Goal: Information Seeking & Learning: Learn about a topic

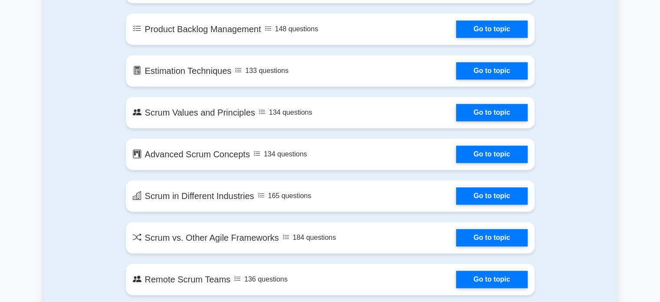
scroll to position [793, 0]
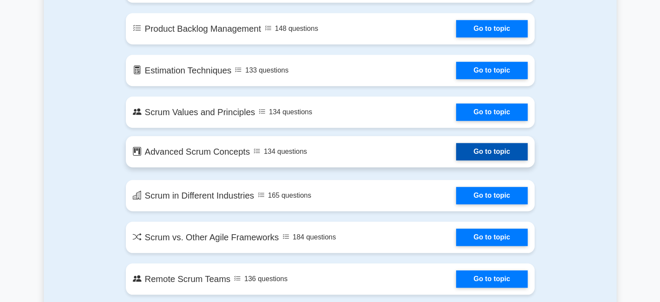
click at [487, 149] on link "Go to topic" at bounding box center [491, 151] width 71 height 17
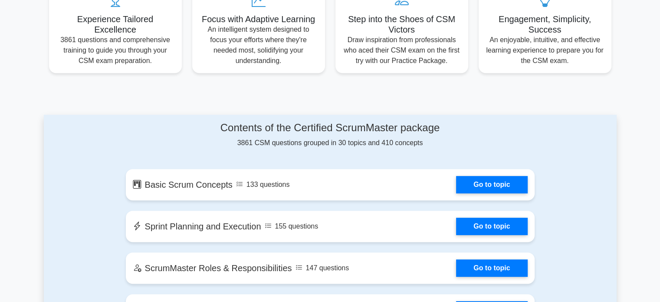
scroll to position [350, 0]
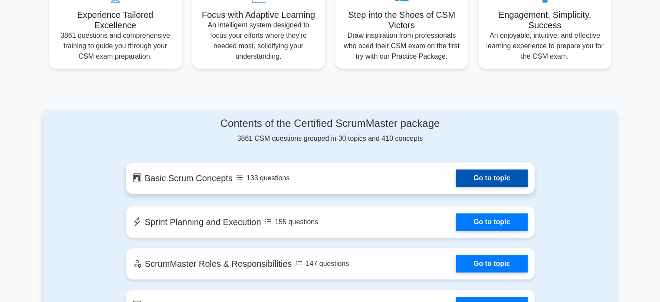
click at [516, 187] on link "Go to topic" at bounding box center [491, 177] width 71 height 17
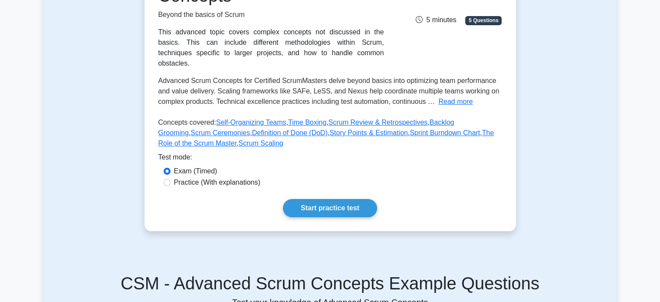
scroll to position [154, 0]
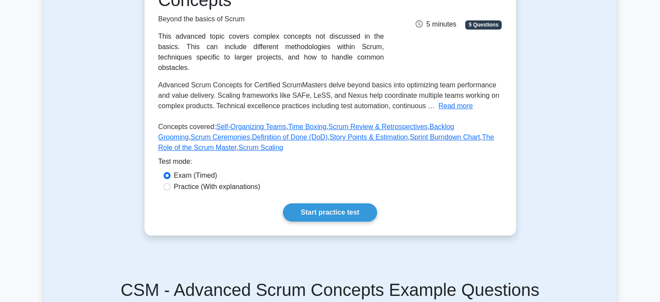
click at [214, 181] on label "Practice (With explanations)" at bounding box center [217, 186] width 86 height 10
click at [171, 183] on input "Practice (With explanations)" at bounding box center [167, 186] width 7 height 7
radio input "true"
click at [197, 170] on label "Exam (Timed)" at bounding box center [195, 175] width 43 height 10
click at [171, 172] on input "Exam (Timed)" at bounding box center [167, 175] width 7 height 7
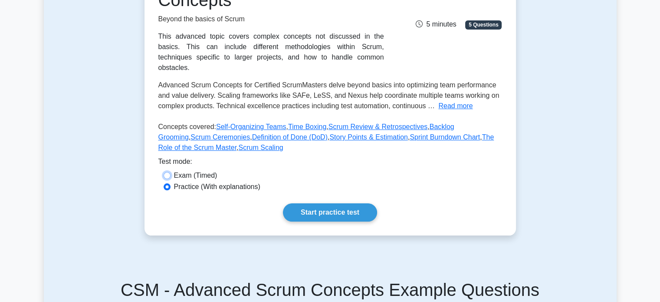
radio input "true"
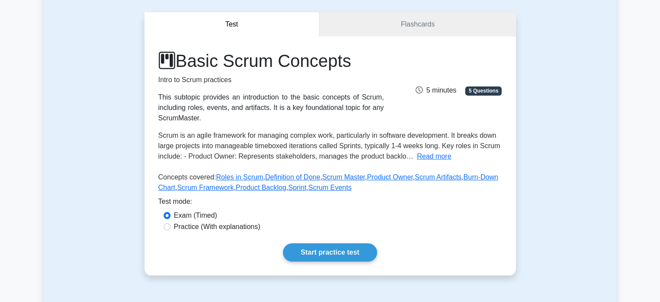
scroll to position [78, 0]
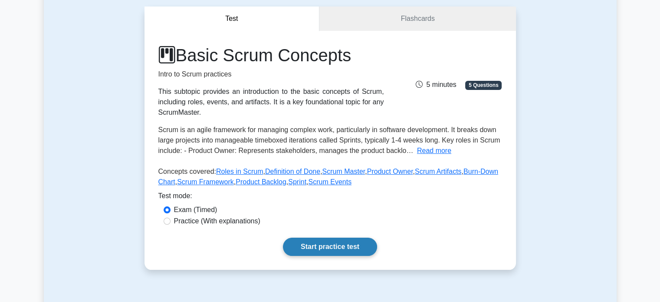
click at [338, 244] on link "Start practice test" at bounding box center [330, 246] width 94 height 18
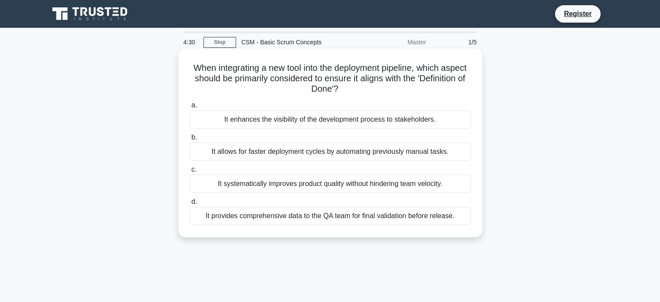
click at [292, 223] on div "It provides comprehensive data to the QA team for final validation before relea…" at bounding box center [330, 216] width 281 height 18
click at [190, 204] on input "d. It provides comprehensive data to the QA team for final validation before re…" at bounding box center [190, 202] width 0 height 6
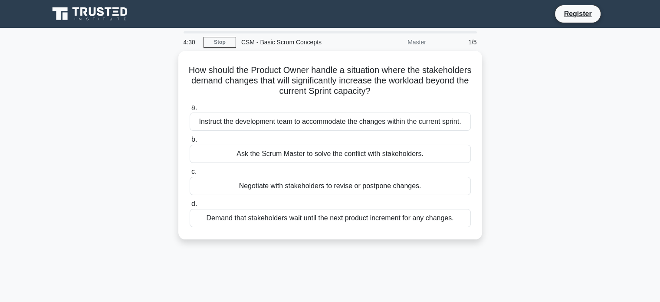
click at [293, 220] on div "Demand that stakeholders wait until the next product increment for any changes." at bounding box center [330, 218] width 281 height 18
click at [190, 207] on input "d. Demand that stakeholders wait until the next product increment for any chang…" at bounding box center [190, 204] width 0 height 6
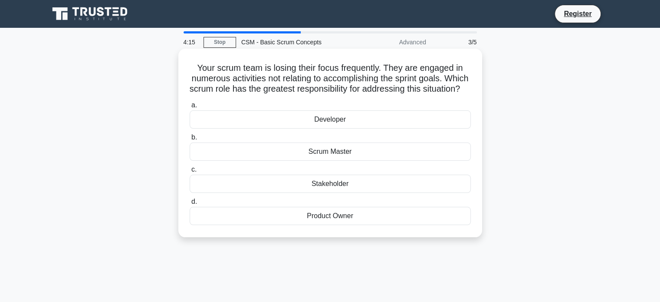
click at [342, 161] on div "Scrum Master" at bounding box center [330, 151] width 281 height 18
click at [190, 140] on input "b. Scrum Master" at bounding box center [190, 138] width 0 height 6
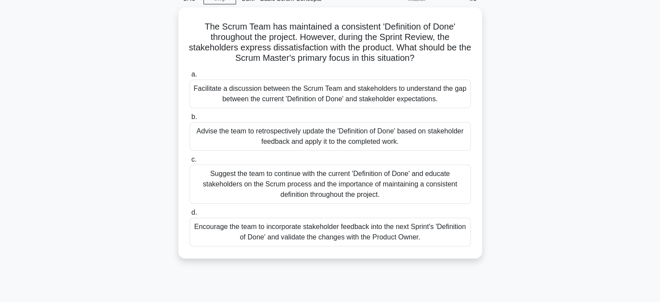
scroll to position [49, 0]
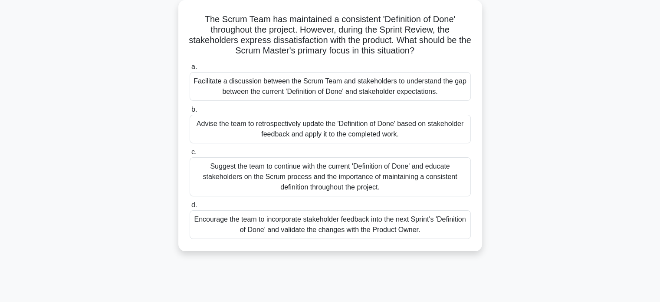
click at [310, 230] on div "Encourage the team to incorporate stakeholder feedback into the next Sprint's '…" at bounding box center [330, 224] width 281 height 29
click at [190, 208] on input "d. Encourage the team to incorporate stakeholder feedback into the next Sprint'…" at bounding box center [190, 205] width 0 height 6
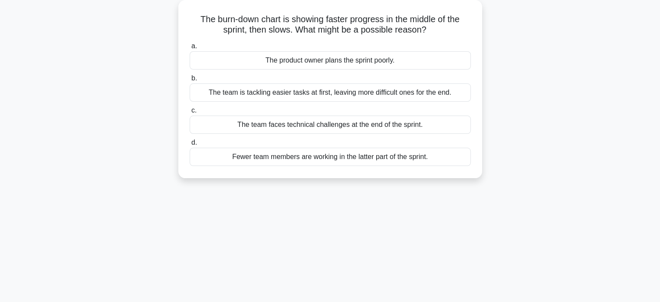
scroll to position [0, 0]
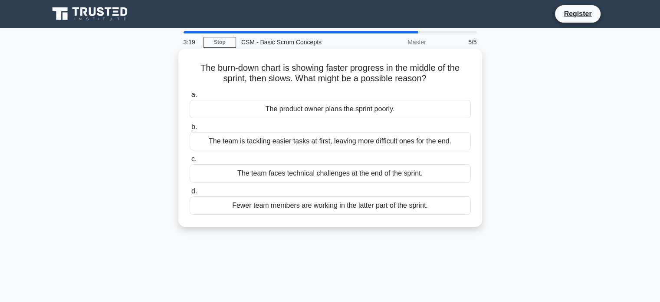
click at [318, 181] on div "The team faces technical challenges at the end of the sprint." at bounding box center [330, 173] width 281 height 18
click at [190, 162] on input "c. The team faces technical challenges at the end of the sprint." at bounding box center [190, 159] width 0 height 6
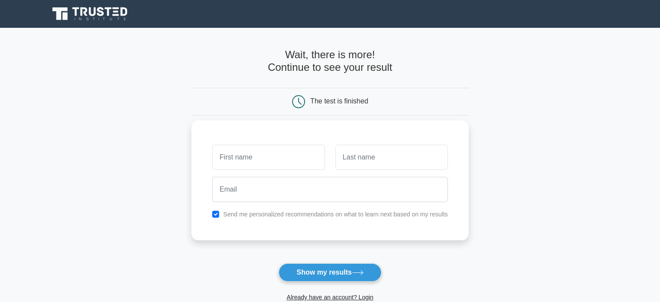
click at [286, 156] on input "text" at bounding box center [268, 156] width 112 height 25
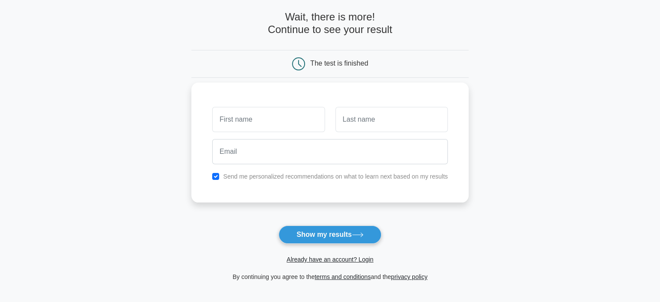
scroll to position [38, 0]
click at [362, 237] on button "Show my results" at bounding box center [330, 234] width 102 height 18
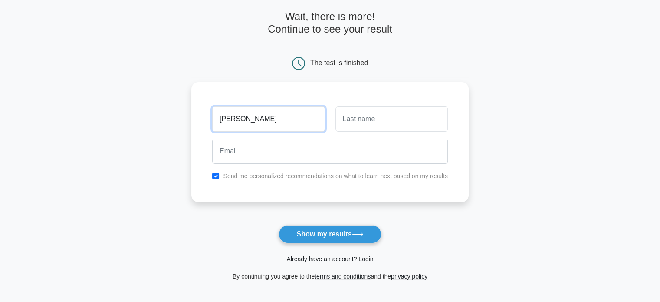
type input "[PERSON_NAME]"
drag, startPoint x: 397, startPoint y: 133, endPoint x: 400, endPoint y: 117, distance: 16.7
click at [400, 117] on div at bounding box center [391, 119] width 123 height 32
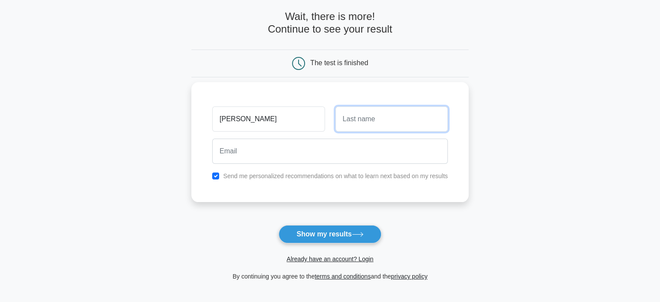
click at [400, 117] on input "text" at bounding box center [391, 118] width 112 height 25
type input "[PERSON_NAME]"
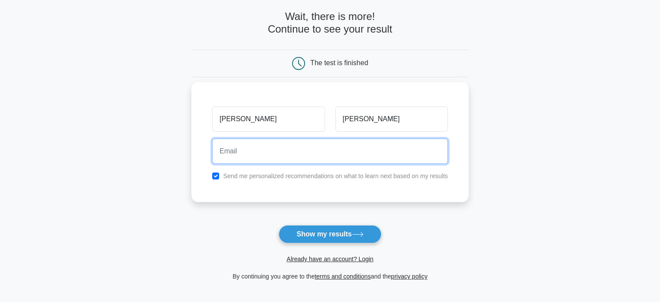
click at [347, 145] on input "email" at bounding box center [330, 150] width 236 height 25
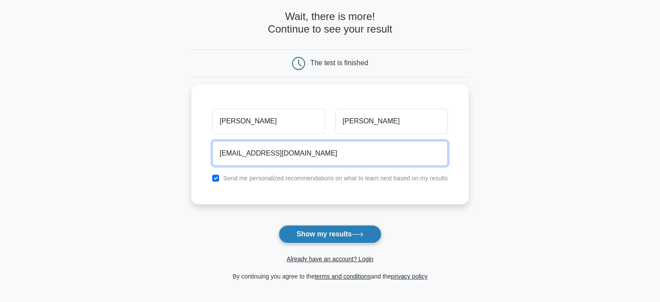
type input "[EMAIL_ADDRESS][DOMAIN_NAME]"
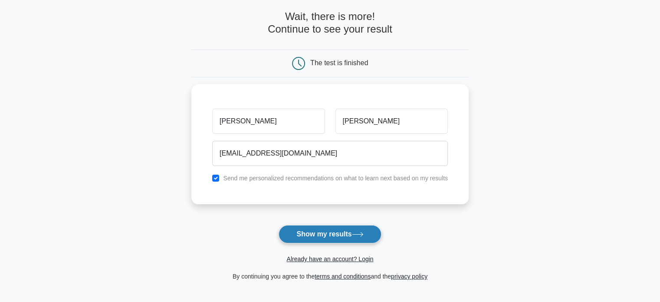
click at [314, 228] on button "Show my results" at bounding box center [330, 234] width 102 height 18
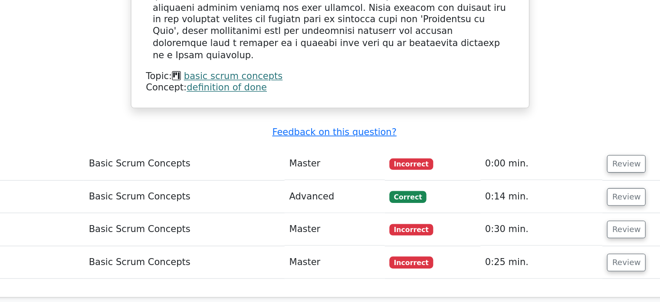
scroll to position [1040, 0]
click at [550, 168] on button "Review" at bounding box center [556, 174] width 30 height 13
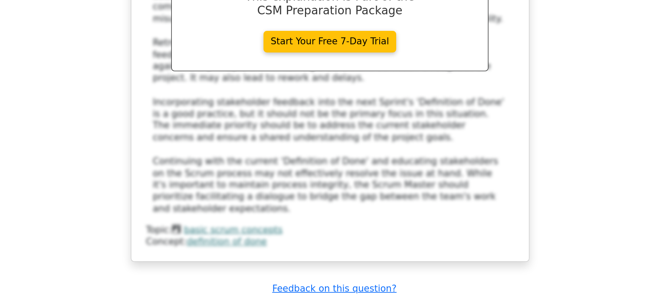
scroll to position [1466, 0]
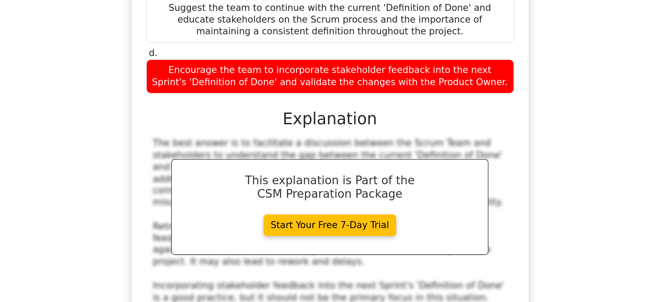
scroll to position [1342, 0]
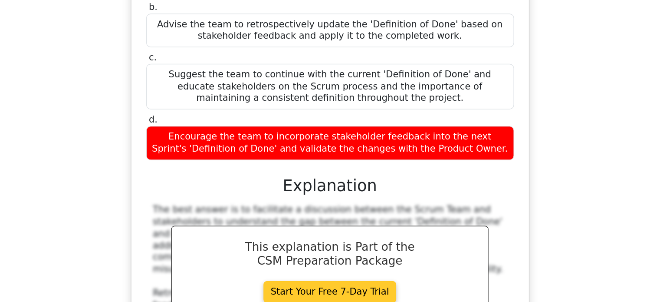
click at [342, 214] on link "Start Your Free 7-Day Trial" at bounding box center [330, 222] width 102 height 16
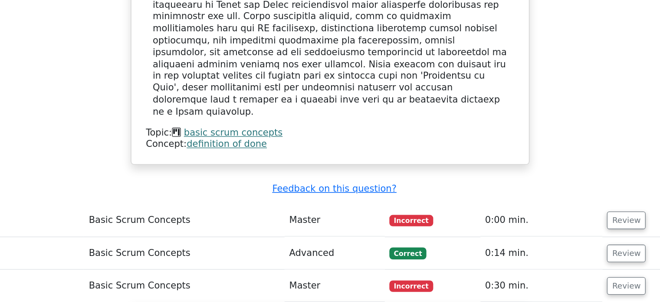
scroll to position [996, 0]
click at [553, 187] on button "Review" at bounding box center [556, 193] width 30 height 13
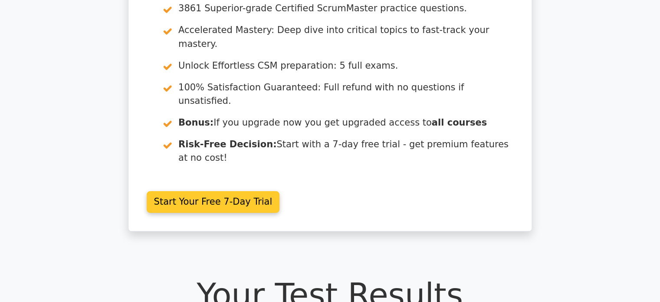
scroll to position [0, 0]
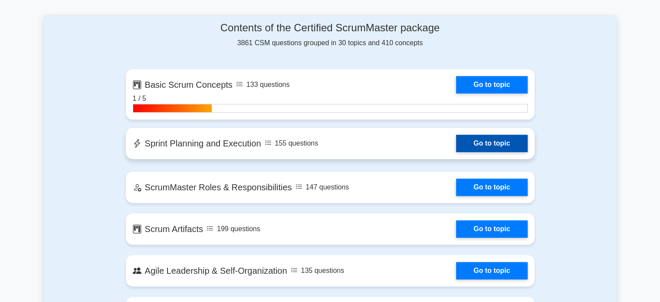
scroll to position [549, 0]
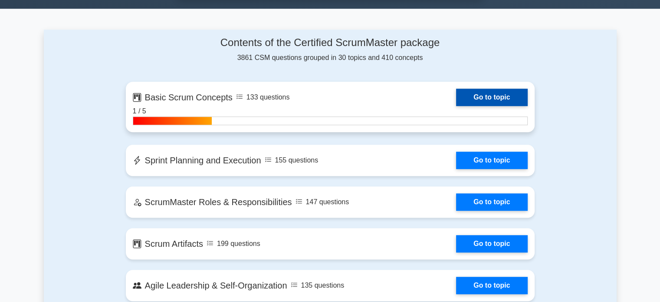
click at [496, 93] on link "Go to topic" at bounding box center [491, 97] width 71 height 17
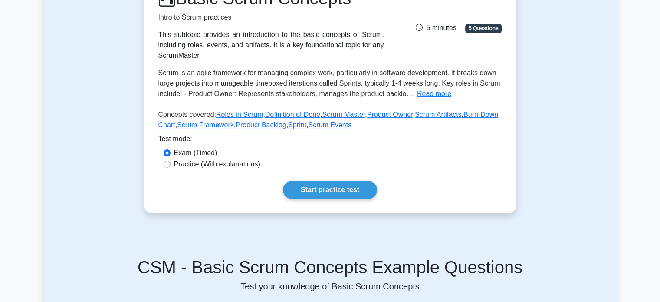
scroll to position [137, 0]
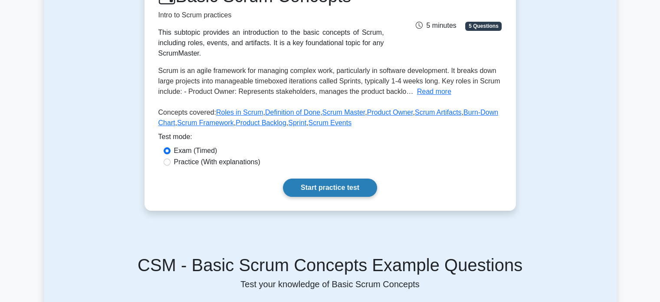
click at [340, 189] on link "Start practice test" at bounding box center [330, 187] width 94 height 18
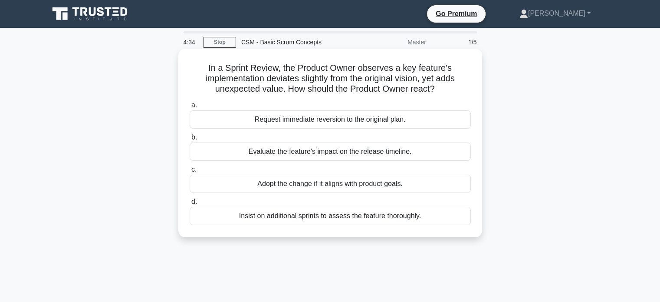
drag, startPoint x: 370, startPoint y: 146, endPoint x: 369, endPoint y: 151, distance: 4.9
click at [369, 151] on div "Evaluate the feature's impact on the release timeline." at bounding box center [330, 151] width 281 height 18
click at [190, 140] on input "b. Evaluate the feature's impact on the release timeline." at bounding box center [190, 138] width 0 height 6
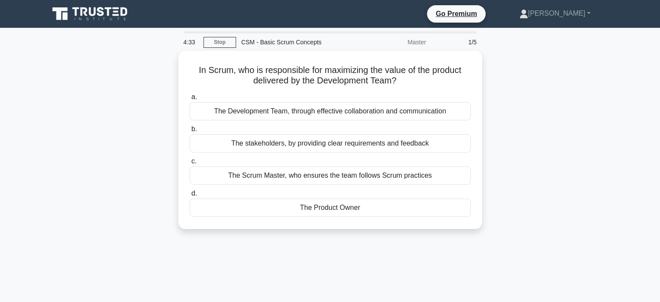
click at [369, 151] on div "a. The Development Team, through effective collaboration and communication b. T…" at bounding box center [330, 154] width 292 height 128
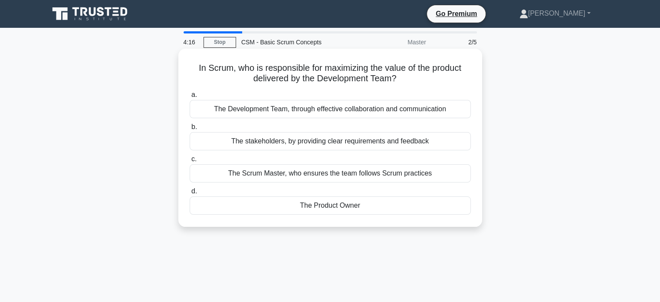
click at [345, 113] on div "The Development Team, through effective collaboration and communication" at bounding box center [330, 109] width 281 height 18
click at [190, 98] on input "a. The Development Team, through effective collaboration and communication" at bounding box center [190, 95] width 0 height 6
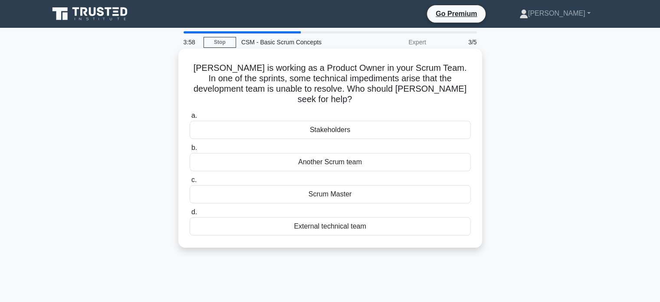
click at [330, 185] on div "Scrum Master" at bounding box center [330, 194] width 281 height 18
click at [190, 183] on input "c. Scrum Master" at bounding box center [190, 180] width 0 height 6
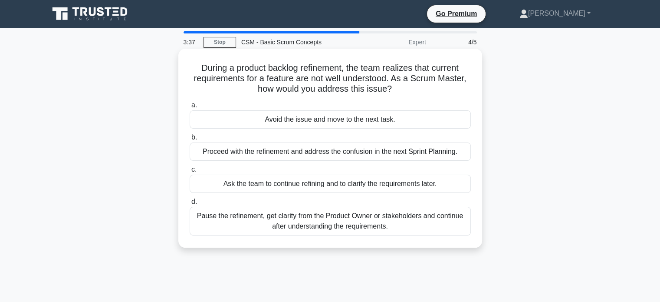
click at [335, 209] on label "d. Pause the refinement, get clarity from the Product Owner or stakeholders and…" at bounding box center [330, 215] width 281 height 39
click at [335, 209] on div "Pause the refinement, get clarity from the Product Owner or stakeholders and co…" at bounding box center [330, 221] width 281 height 29
click at [190, 204] on input "d. Pause the refinement, get clarity from the Product Owner or stakeholders and…" at bounding box center [190, 202] width 0 height 6
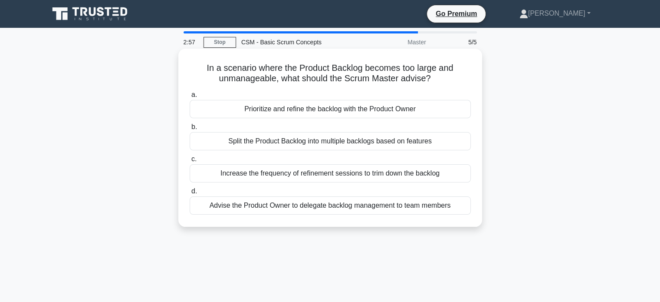
click at [443, 102] on div "Prioritize and refine the backlog with the Product Owner" at bounding box center [330, 109] width 281 height 18
click at [190, 98] on input "a. Prioritize and refine the backlog with the Product Owner" at bounding box center [190, 95] width 0 height 6
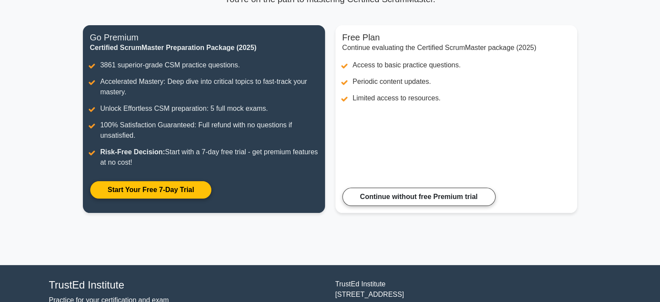
scroll to position [92, 0]
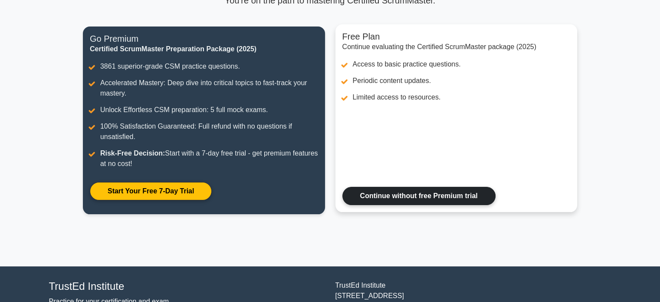
click at [461, 194] on link "Continue without free Premium trial" at bounding box center [418, 196] width 153 height 18
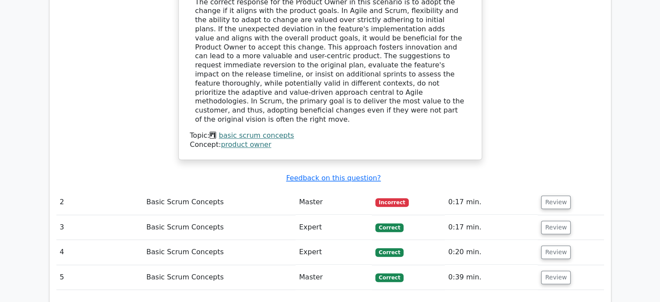
scroll to position [913, 0]
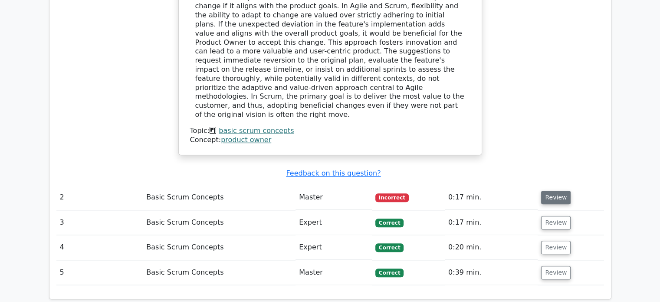
click at [551, 190] on button "Review" at bounding box center [556, 196] width 30 height 13
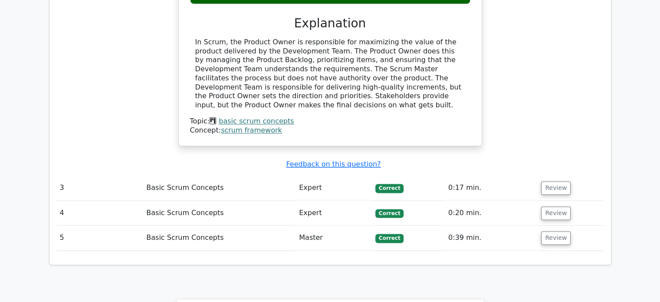
scroll to position [1277, 0]
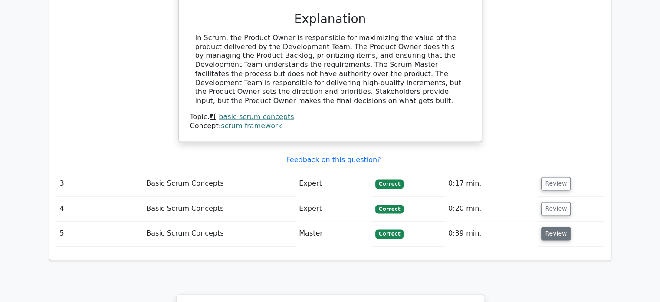
click at [555, 226] on button "Review" at bounding box center [556, 232] width 30 height 13
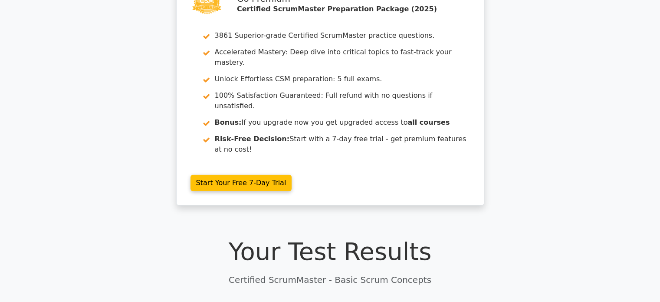
scroll to position [0, 0]
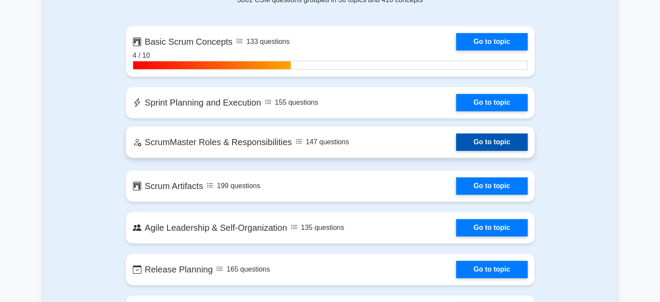
scroll to position [599, 0]
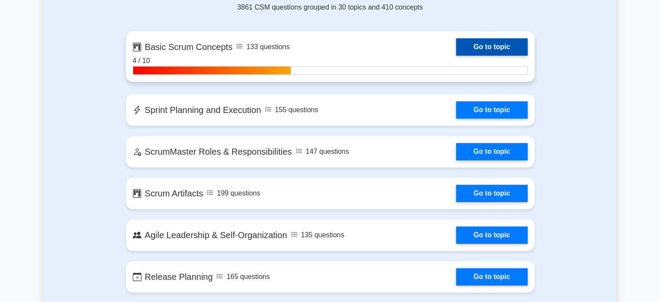
click at [471, 44] on link "Go to topic" at bounding box center [491, 46] width 71 height 17
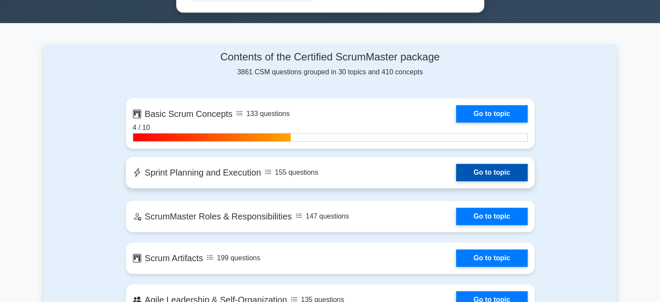
scroll to position [532, 0]
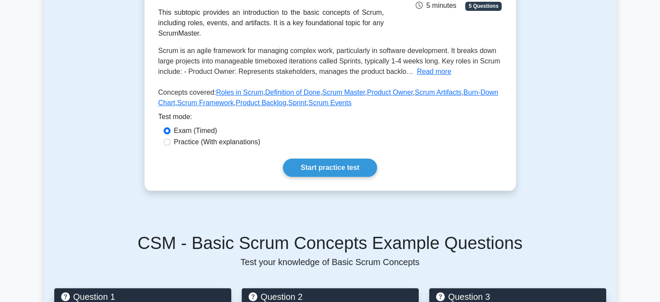
scroll to position [160, 0]
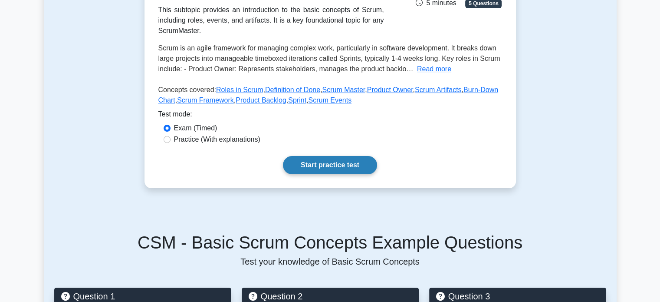
click at [352, 170] on link "Start practice test" at bounding box center [330, 165] width 94 height 18
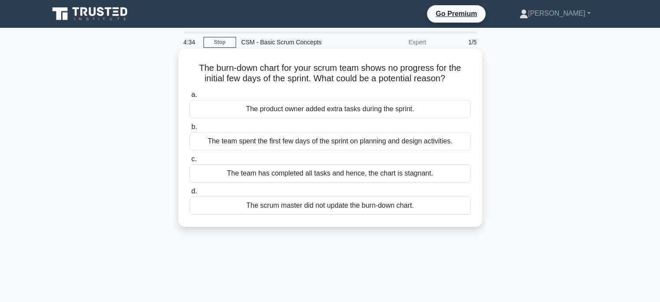
click at [325, 206] on div "The scrum master did not update the burn-down chart." at bounding box center [330, 205] width 281 height 18
click at [190, 194] on input "d. The scrum master did not update the burn-down chart." at bounding box center [190, 191] width 0 height 6
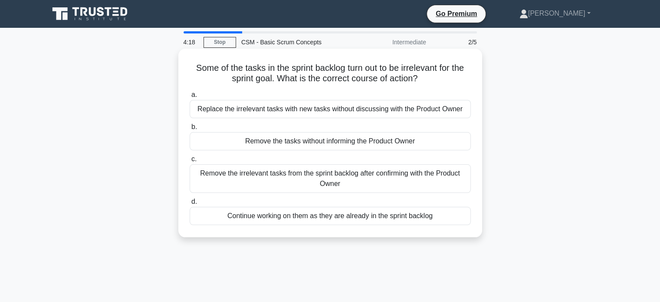
click at [341, 174] on div "Remove the irrelevant tasks from the sprint backlog after confirming with the P…" at bounding box center [330, 178] width 281 height 29
click at [190, 162] on input "c. Remove the irrelevant tasks from the sprint backlog after confirming with th…" at bounding box center [190, 159] width 0 height 6
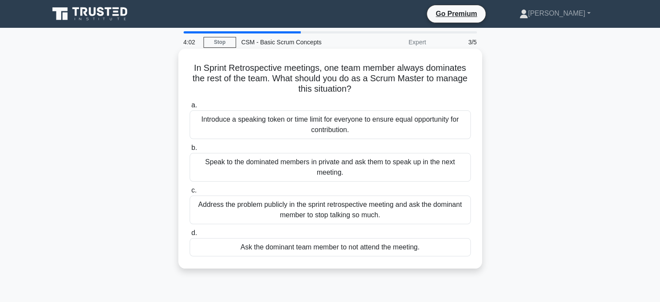
click at [418, 131] on div "Introduce a speaking token or time limit for everyone to ensure equal opportuni…" at bounding box center [330, 124] width 281 height 29
click at [190, 108] on input "a. Introduce a speaking token or time limit for everyone to ensure equal opport…" at bounding box center [190, 105] width 0 height 6
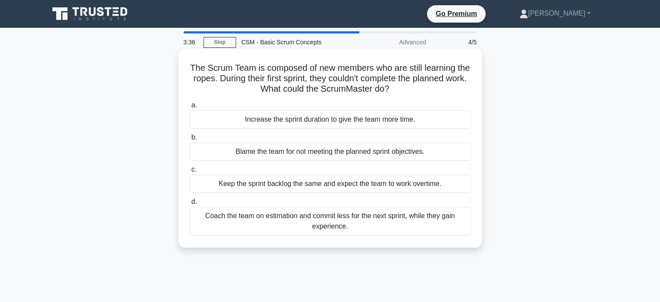
click at [406, 221] on div "Coach the team on estimation and commit less for the next sprint, while they ga…" at bounding box center [330, 221] width 281 height 29
click at [190, 204] on input "d. Coach the team on estimation and commit less for the next sprint, while they…" at bounding box center [190, 202] width 0 height 6
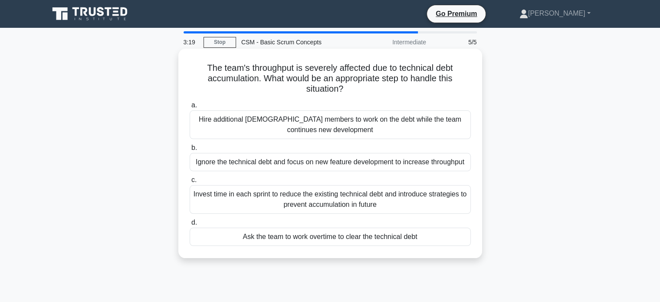
click at [442, 196] on div "Invest time in each sprint to reduce the existing technical debt and introduce …" at bounding box center [330, 199] width 281 height 29
click at [190, 183] on input "c. Invest time in each sprint to reduce the existing technical debt and introdu…" at bounding box center [190, 180] width 0 height 6
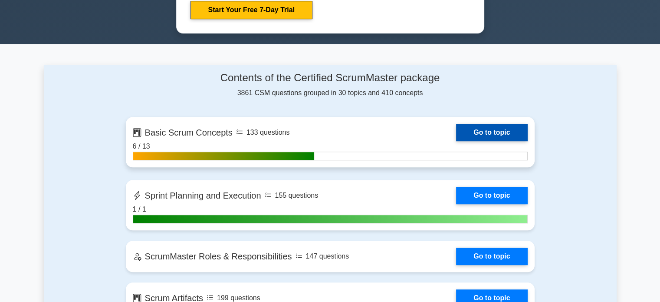
scroll to position [513, 0]
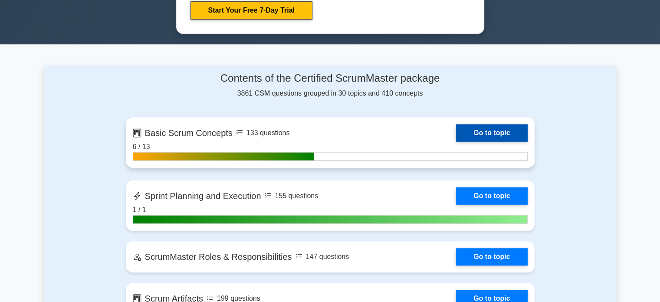
click at [483, 133] on link "Go to topic" at bounding box center [491, 132] width 71 height 17
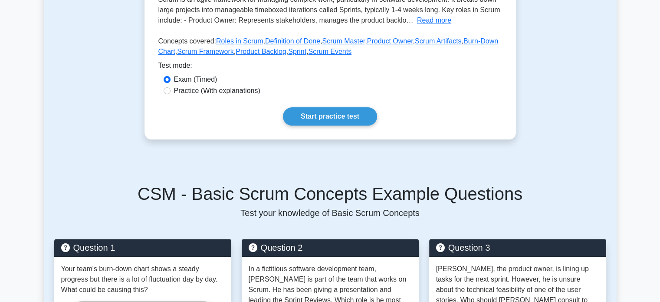
scroll to position [209, 0]
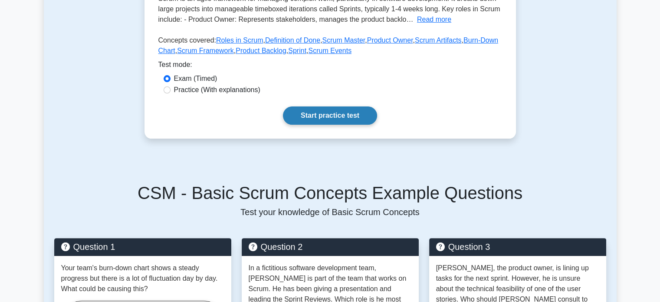
click at [345, 121] on link "Start practice test" at bounding box center [330, 115] width 94 height 18
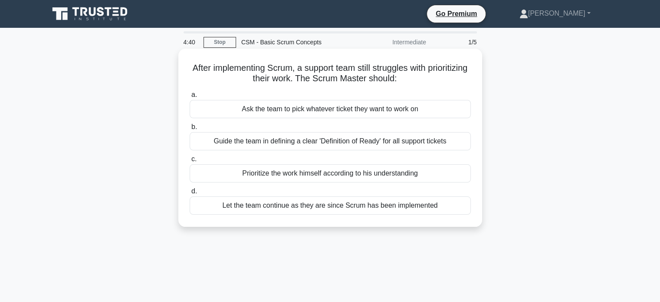
click at [369, 141] on div "Guide the team in defining a clear 'Definition of Ready' for all support tickets" at bounding box center [330, 141] width 281 height 18
click at [190, 130] on input "b. Guide the team in defining a clear 'Definition of Ready' for all support tic…" at bounding box center [190, 127] width 0 height 6
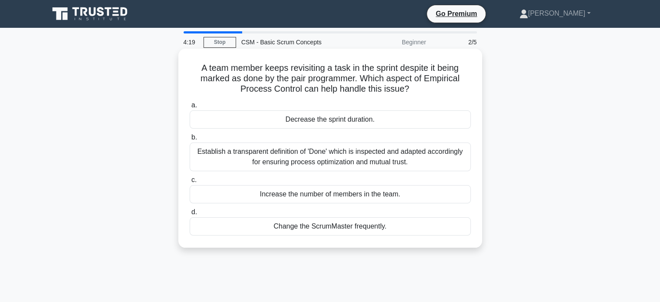
click at [378, 150] on div "Establish a transparent definition of 'Done' which is inspected and adapted acc…" at bounding box center [330, 156] width 281 height 29
click at [190, 140] on input "b. Establish a transparent definition of 'Done' which is inspected and adapted …" at bounding box center [190, 138] width 0 height 6
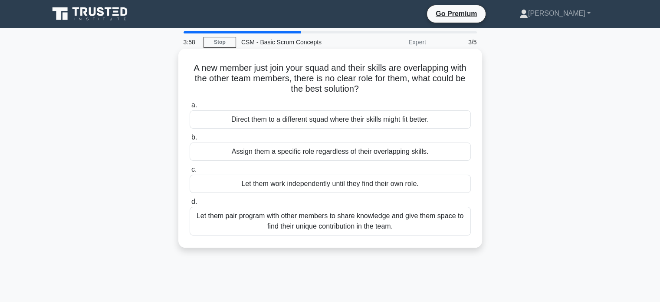
click at [400, 220] on div "Let them pair program with other members to share knowledge and give them space…" at bounding box center [330, 221] width 281 height 29
click at [190, 204] on input "d. Let them pair program with other members to share knowledge and give them sp…" at bounding box center [190, 202] width 0 height 6
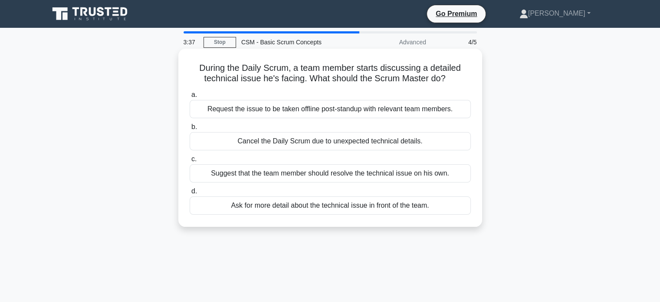
click at [386, 107] on div "Request the issue to be taken offline post-standup with relevant team members." at bounding box center [330, 109] width 281 height 18
click at [190, 98] on input "a. Request the issue to be taken offline post-standup with relevant team member…" at bounding box center [190, 95] width 0 height 6
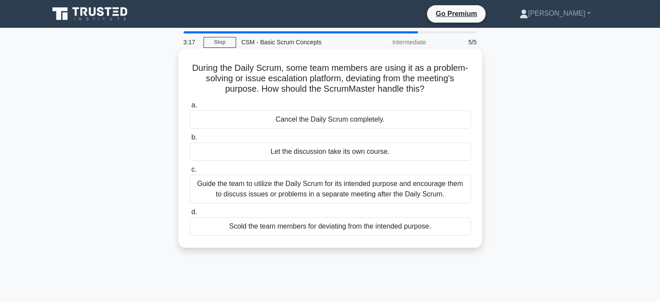
click at [307, 189] on div "Guide the team to utilize the Daily Scrum for its intended purpose and encourag…" at bounding box center [330, 188] width 281 height 29
click at [190, 172] on input "c. Guide the team to utilize the Daily Scrum for its intended purpose and encou…" at bounding box center [190, 170] width 0 height 6
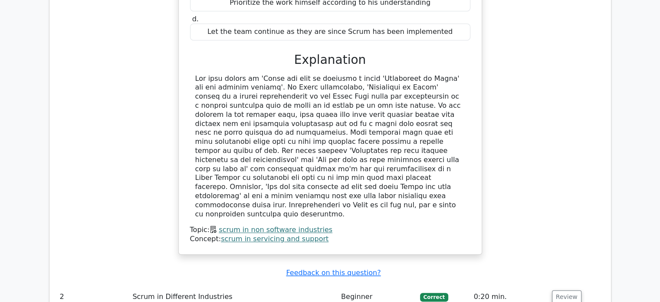
scroll to position [823, 0]
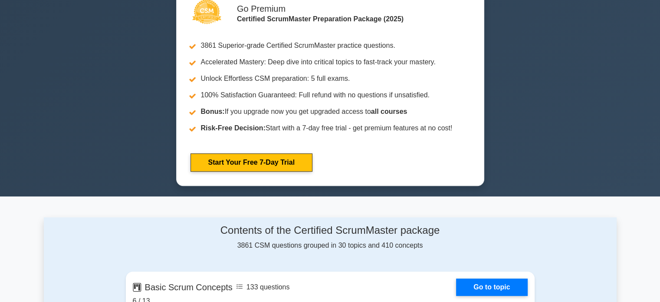
scroll to position [361, 0]
